Goal: Transaction & Acquisition: Purchase product/service

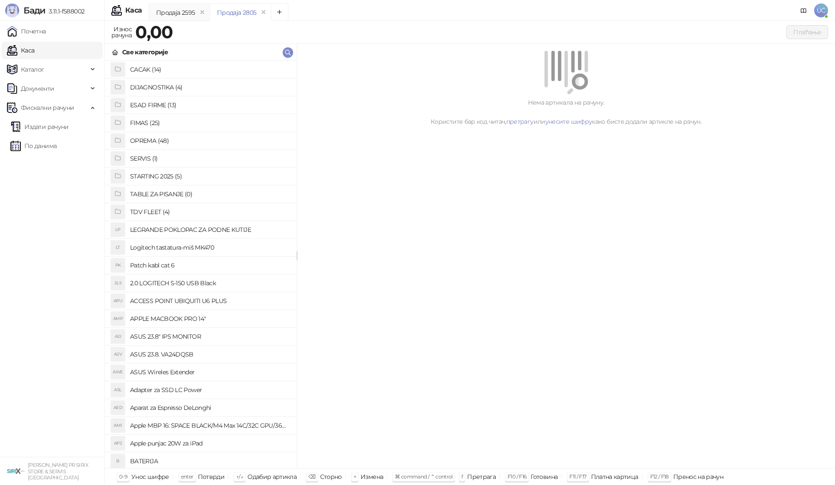
click at [166, 136] on h4 "OPREMA (48)" at bounding box center [210, 141] width 160 height 14
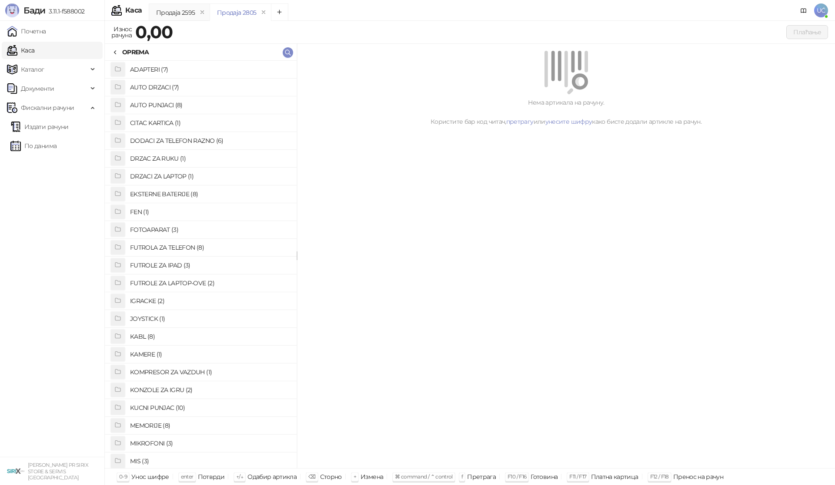
click at [161, 230] on h4 "FOTOAPARAT (3)" at bounding box center [210, 230] width 160 height 14
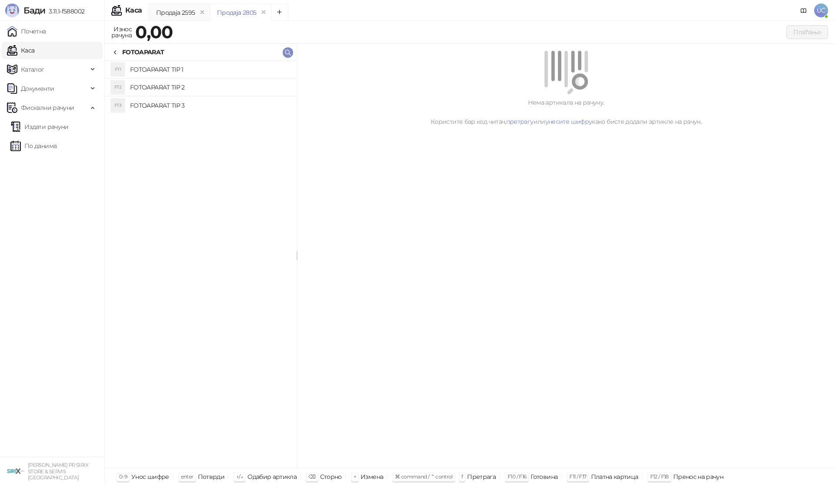
click at [192, 89] on h4 "FOTOAPARAT TIP 2" at bounding box center [210, 87] width 160 height 14
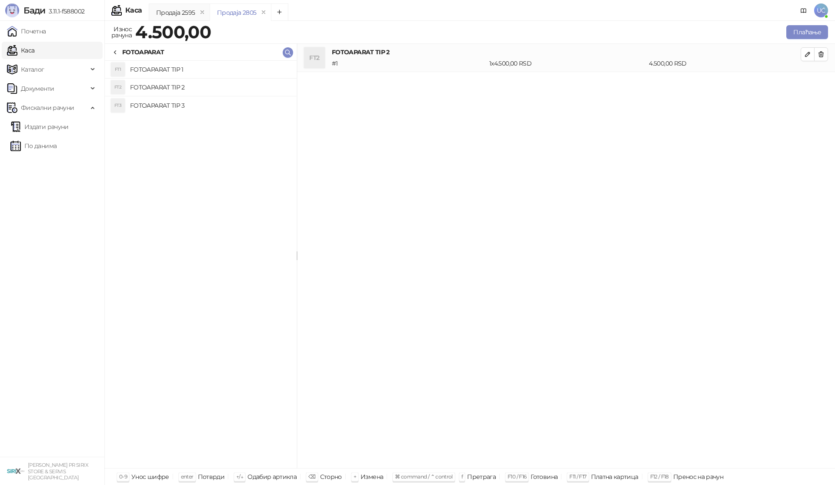
click at [143, 107] on h4 "FOTOAPARAT TIP 3" at bounding box center [210, 106] width 160 height 14
click at [798, 35] on button "Плаћање" at bounding box center [807, 32] width 42 height 14
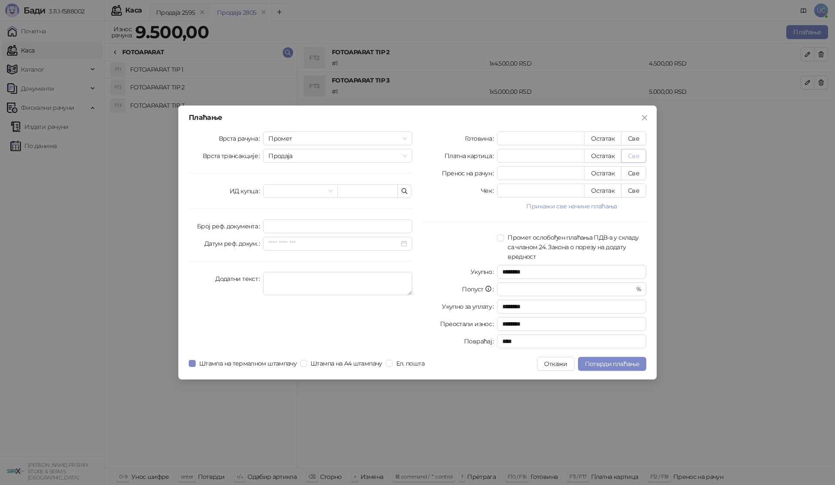
click at [634, 155] on button "Све" at bounding box center [633, 156] width 25 height 14
type input "****"
click at [620, 363] on span "Потврди плаћање" at bounding box center [612, 364] width 54 height 8
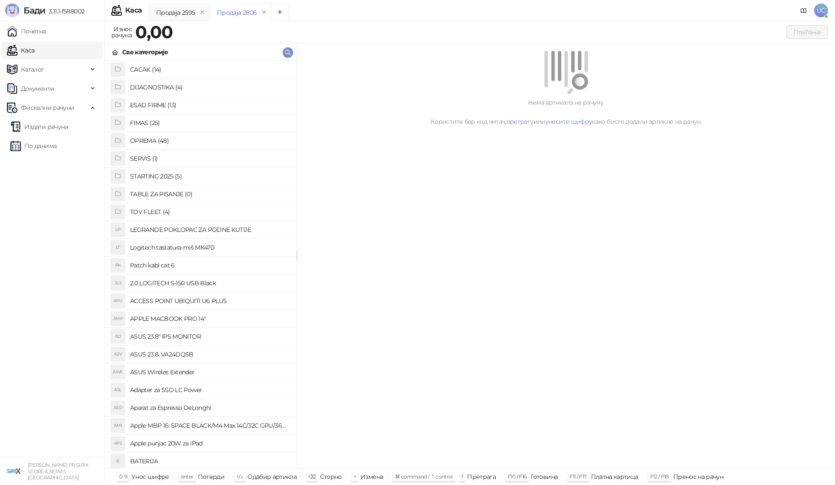
click at [150, 141] on h4 "OPREMA (48)" at bounding box center [210, 141] width 160 height 14
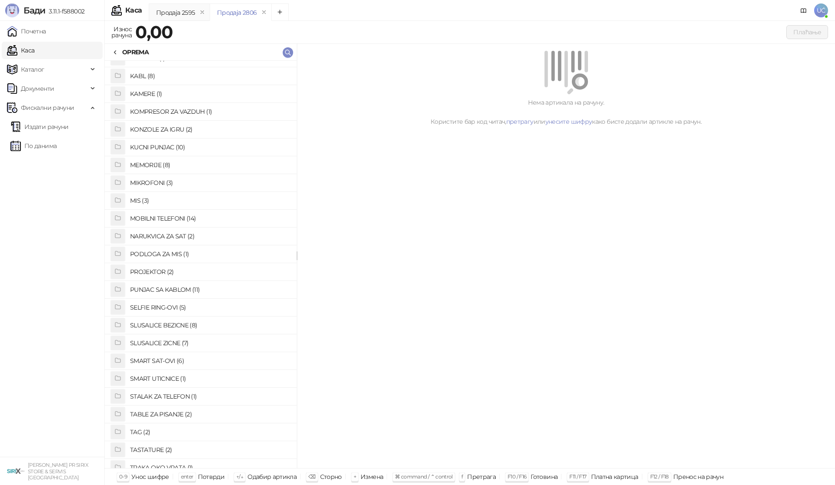
scroll to position [448, 0]
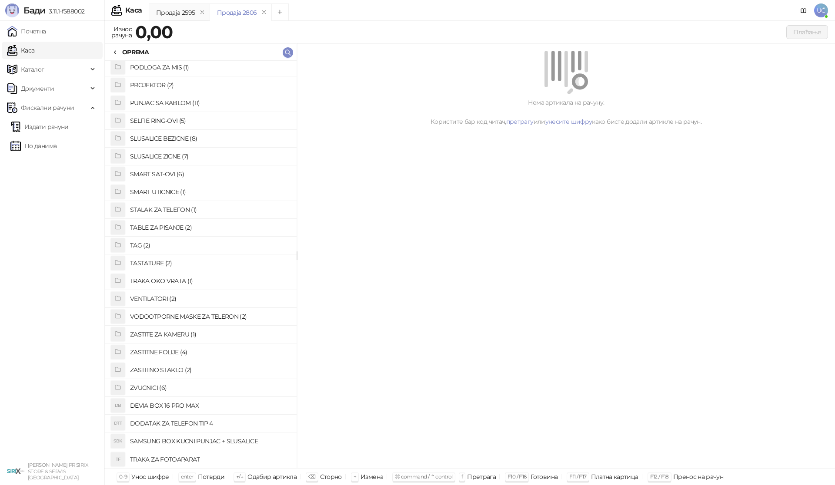
click at [167, 368] on h4 "ZASTITNO STAKLO (2)" at bounding box center [210, 370] width 160 height 14
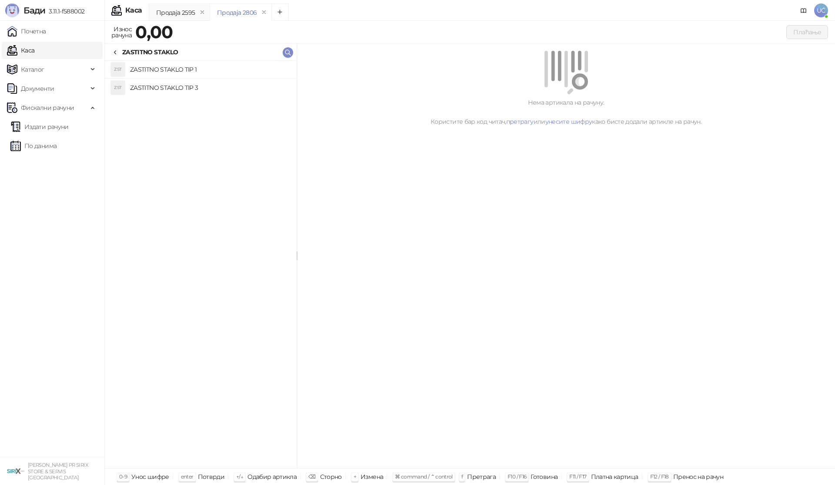
click at [173, 68] on h4 "ZASTITNO STAKLO TIP 1" at bounding box center [210, 70] width 160 height 14
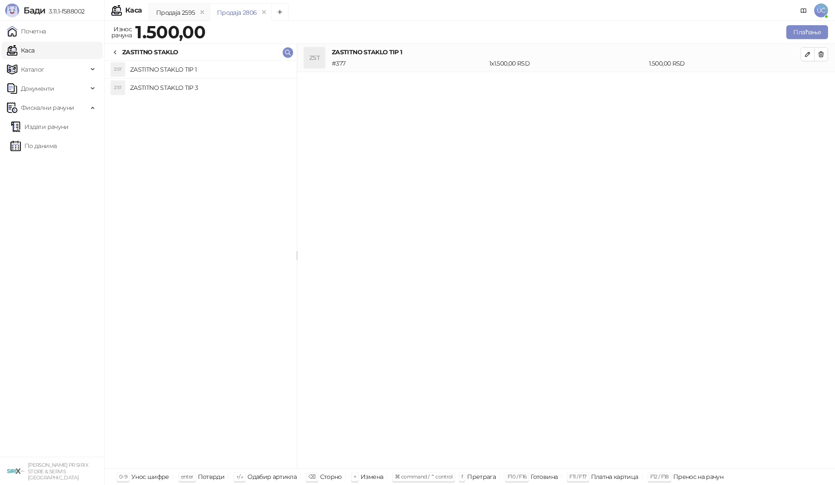
click at [114, 53] on icon at bounding box center [115, 52] width 7 height 7
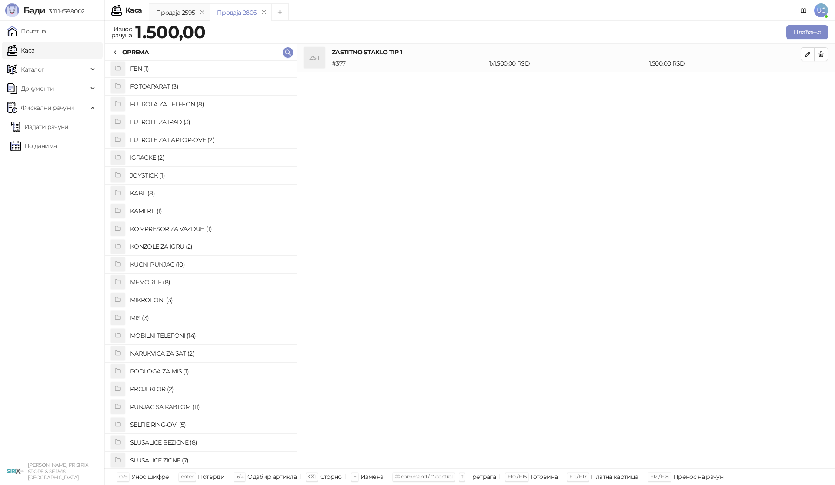
scroll to position [57, 0]
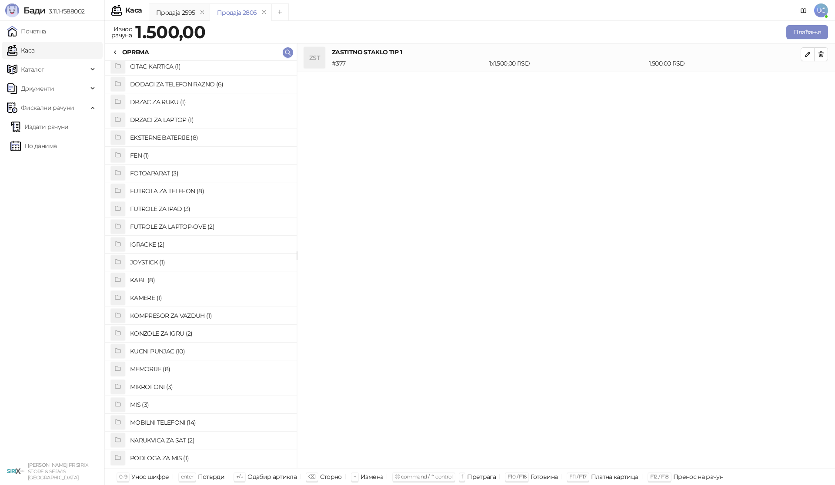
click at [173, 189] on h4 "FUTROLA ZA TELEFON (8)" at bounding box center [210, 191] width 160 height 14
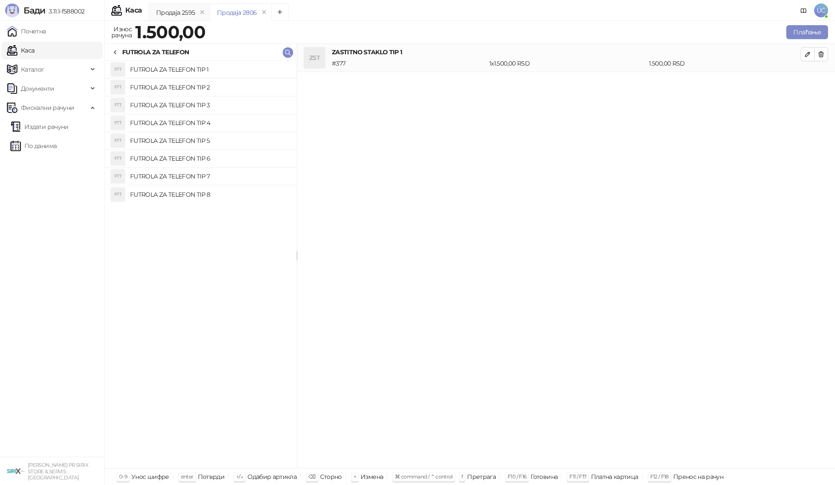
click at [206, 121] on h4 "FUTROLA ZA TELEFON TIP 4" at bounding box center [210, 123] width 160 height 14
click at [807, 33] on button "Плаћање" at bounding box center [807, 32] width 42 height 14
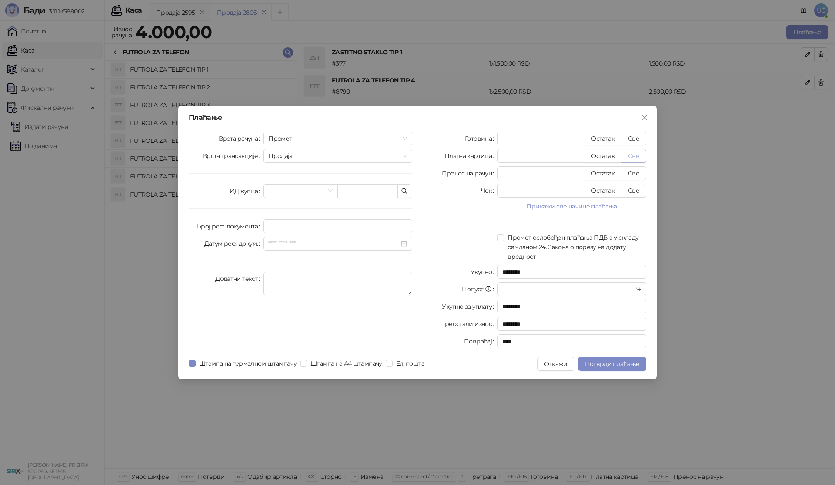
click at [629, 156] on button "Све" at bounding box center [633, 156] width 25 height 14
type input "****"
click at [615, 364] on span "Потврди плаћање" at bounding box center [612, 364] width 54 height 8
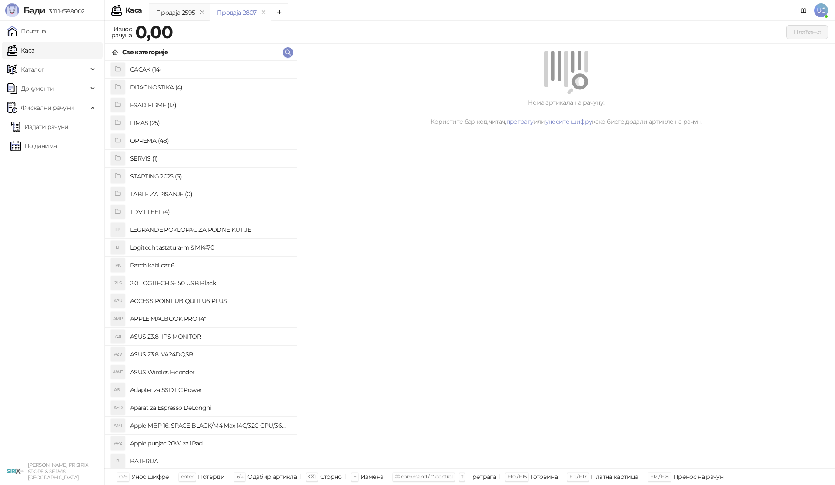
click at [157, 138] on h4 "OPREMA (48)" at bounding box center [210, 141] width 160 height 14
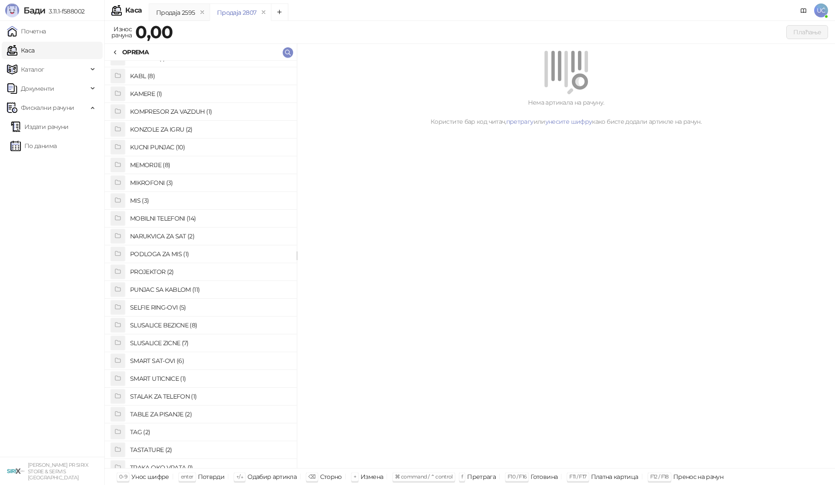
scroll to position [304, 0]
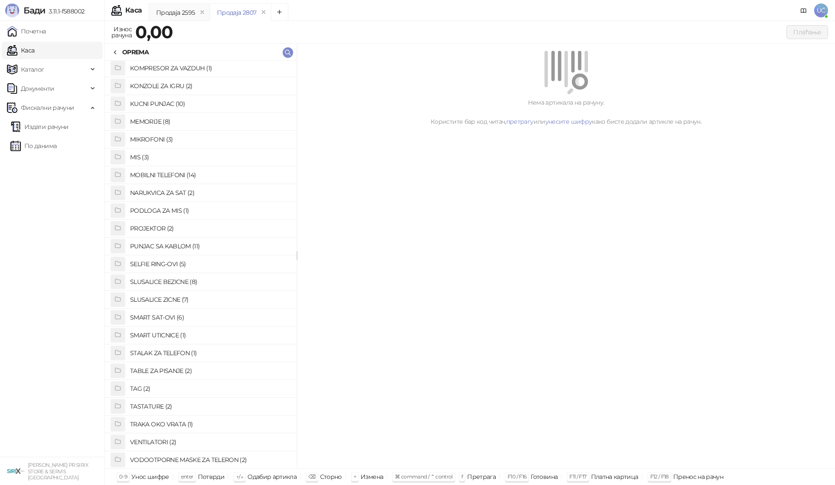
click at [172, 298] on h4 "SLUSALICE ZICNE (7)" at bounding box center [210, 300] width 160 height 14
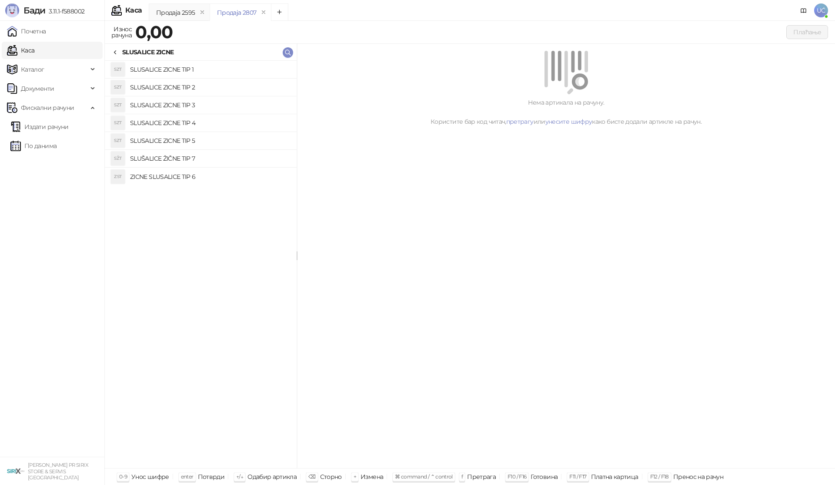
click at [188, 85] on h4 "SLUSALICE ZICNE TIP 2" at bounding box center [210, 87] width 160 height 14
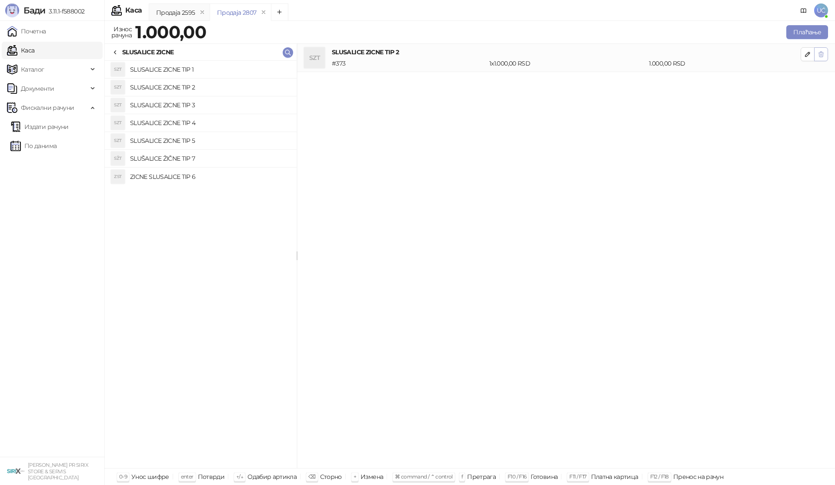
click at [821, 54] on icon "button" at bounding box center [820, 54] width 7 height 7
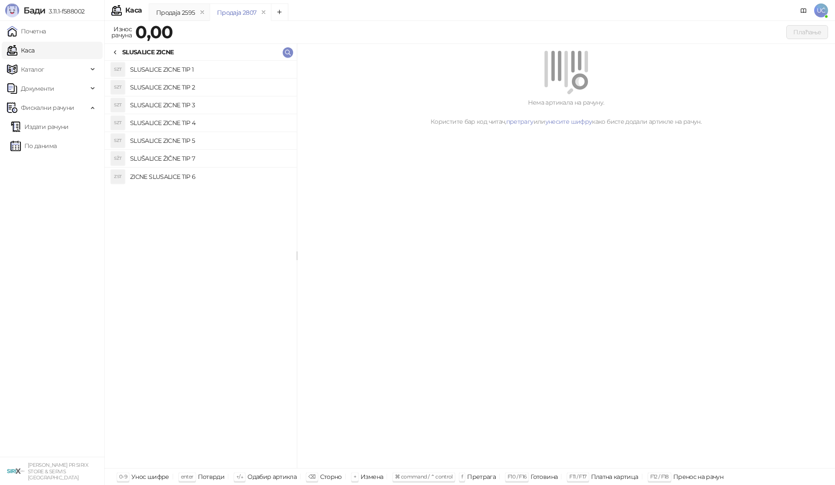
drag, startPoint x: 198, startPoint y: 105, endPoint x: 307, endPoint y: 105, distance: 109.5
click at [198, 105] on h4 "SLUSALICE ZICNE TIP 3" at bounding box center [210, 105] width 160 height 14
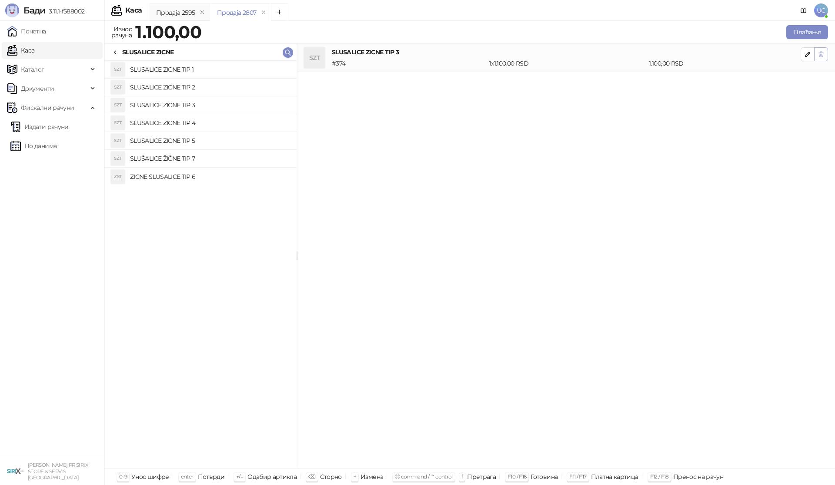
click at [818, 57] on icon "button" at bounding box center [820, 54] width 7 height 7
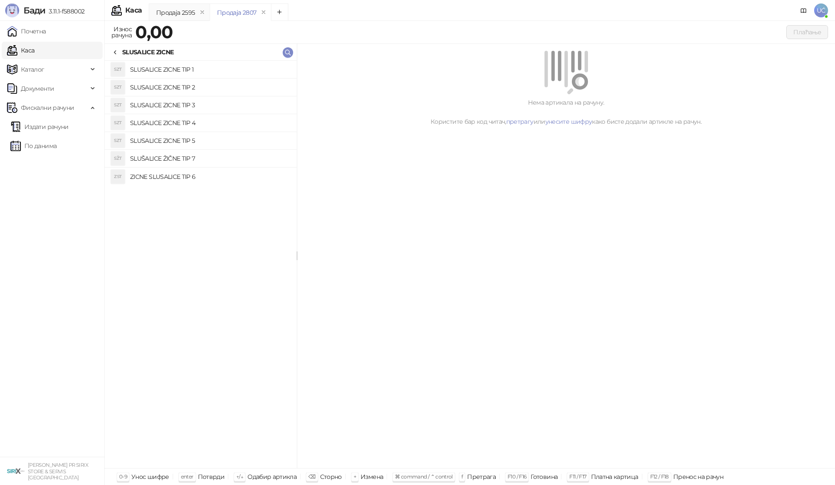
click at [206, 123] on h4 "SLUSALICE ZICNE TIP 4" at bounding box center [210, 123] width 160 height 14
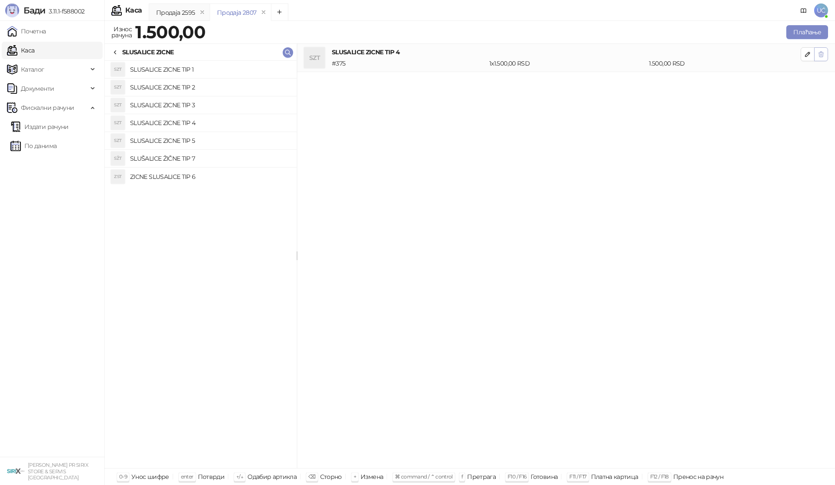
click at [820, 57] on icon "button" at bounding box center [820, 54] width 7 height 7
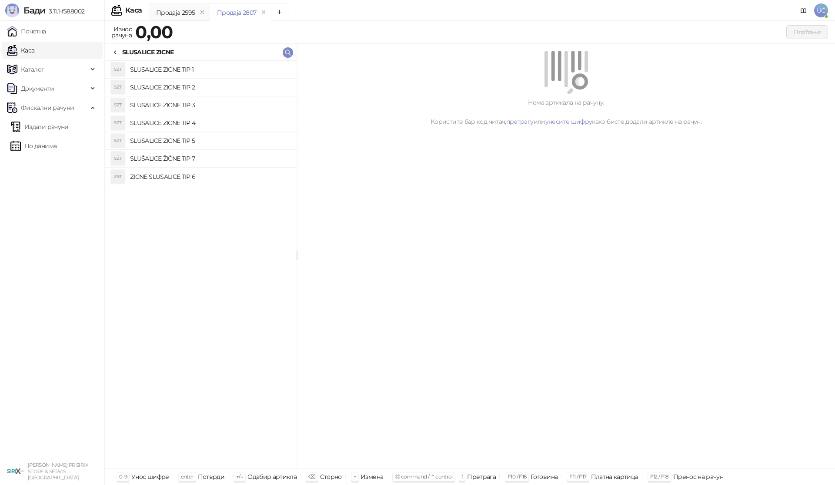
click at [186, 143] on h4 "SLUSALICE ZICNE TIP 5" at bounding box center [210, 141] width 160 height 14
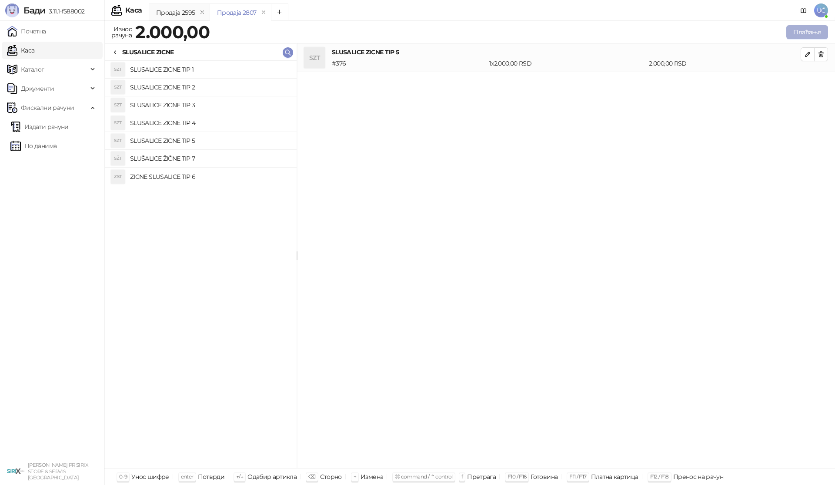
click at [797, 33] on button "Плаћање" at bounding box center [807, 32] width 42 height 14
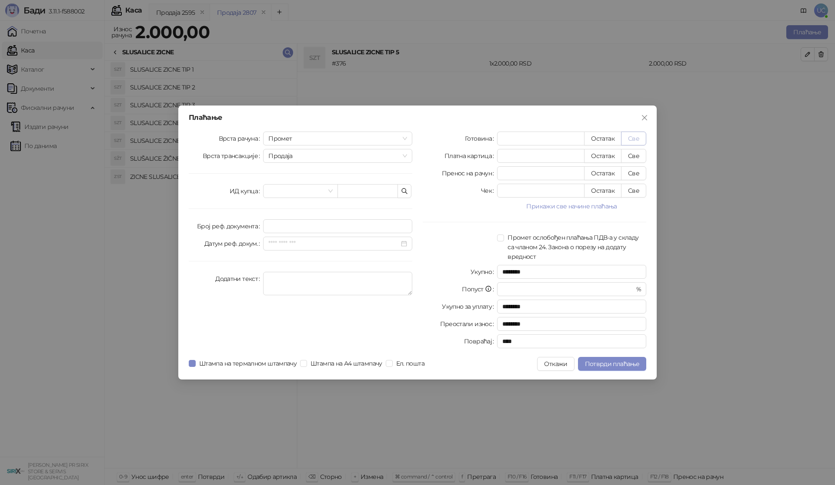
drag, startPoint x: 630, startPoint y: 133, endPoint x: 627, endPoint y: 143, distance: 10.8
click at [630, 133] on button "Све" at bounding box center [633, 139] width 25 height 14
type input "****"
click at [615, 362] on span "Потврди плаћање" at bounding box center [612, 364] width 54 height 8
